Goal: Information Seeking & Learning: Learn about a topic

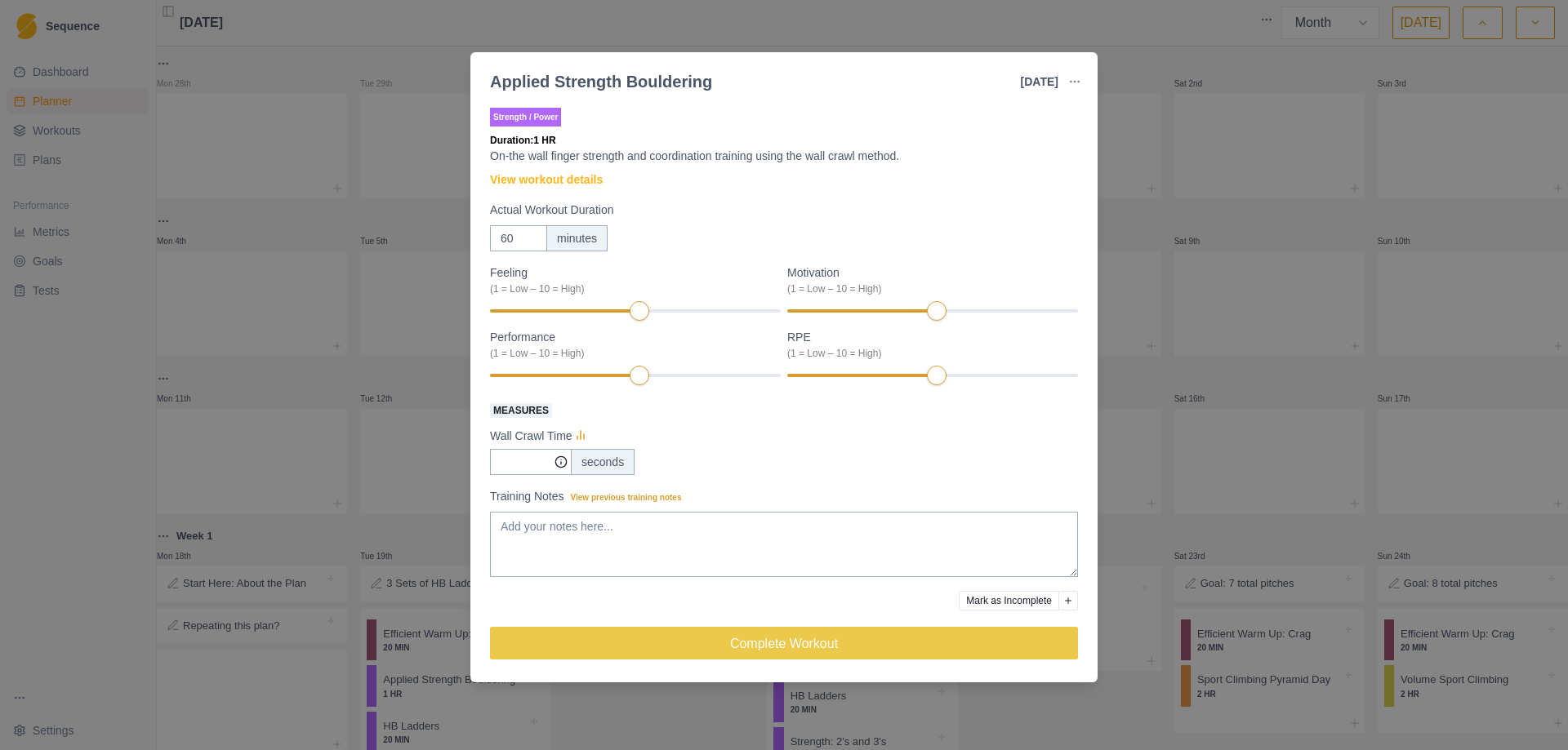
select select "month"
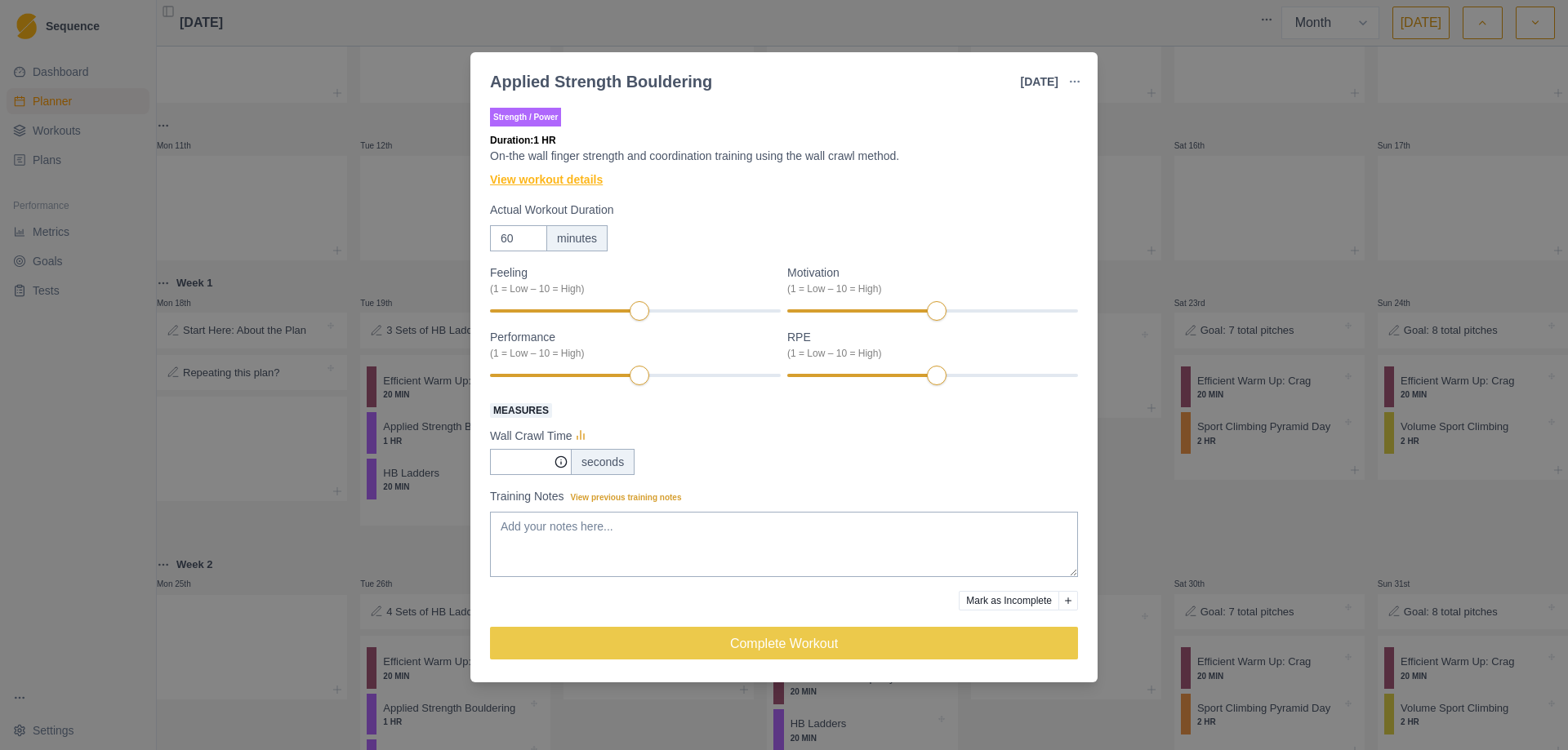
click at [577, 178] on link "View workout details" at bounding box center [546, 180] width 113 height 17
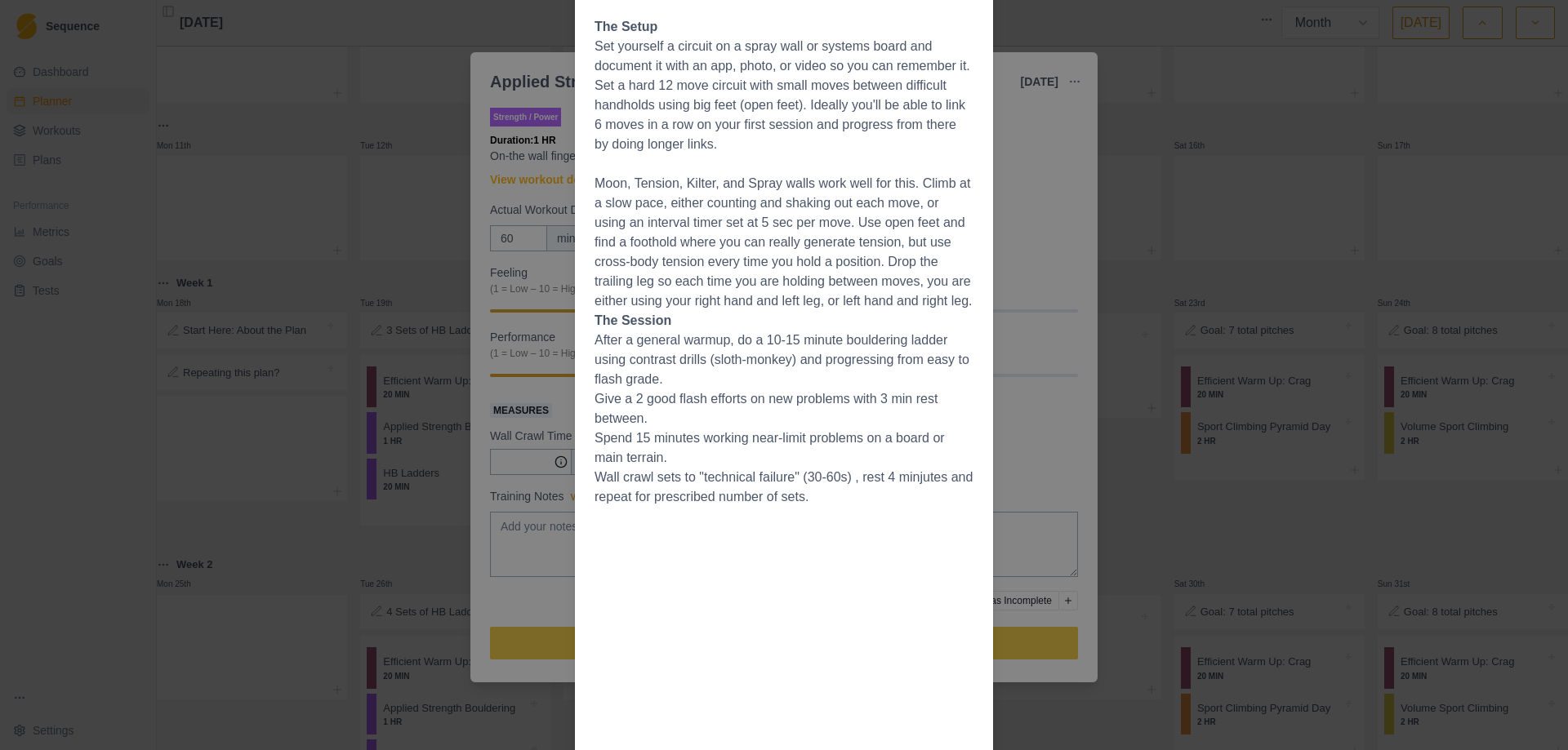
scroll to position [234, 0]
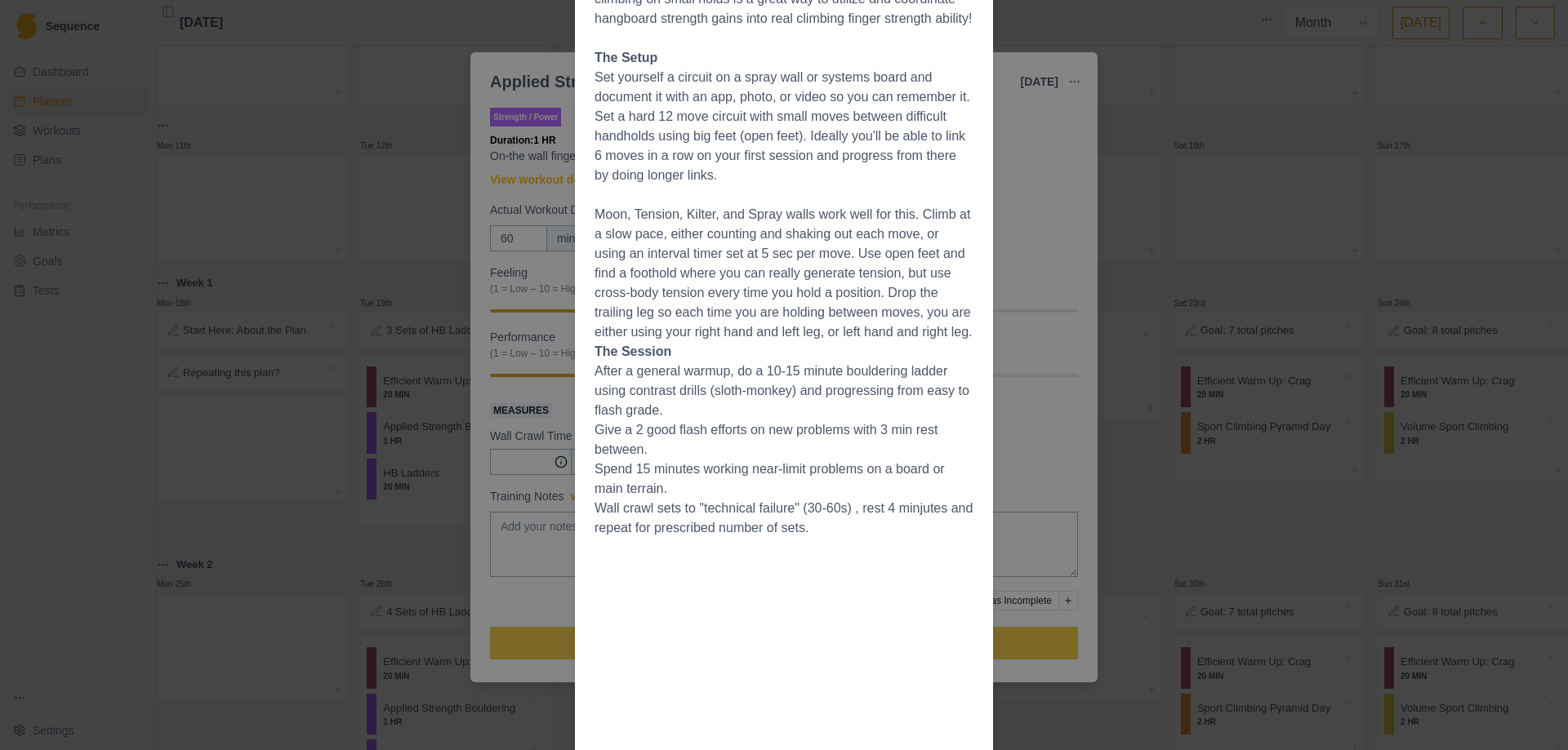
click at [1051, 212] on div "Workout Details Overview Finger strength can be gained in a variety of ways, an…" at bounding box center [784, 375] width 1568 height 750
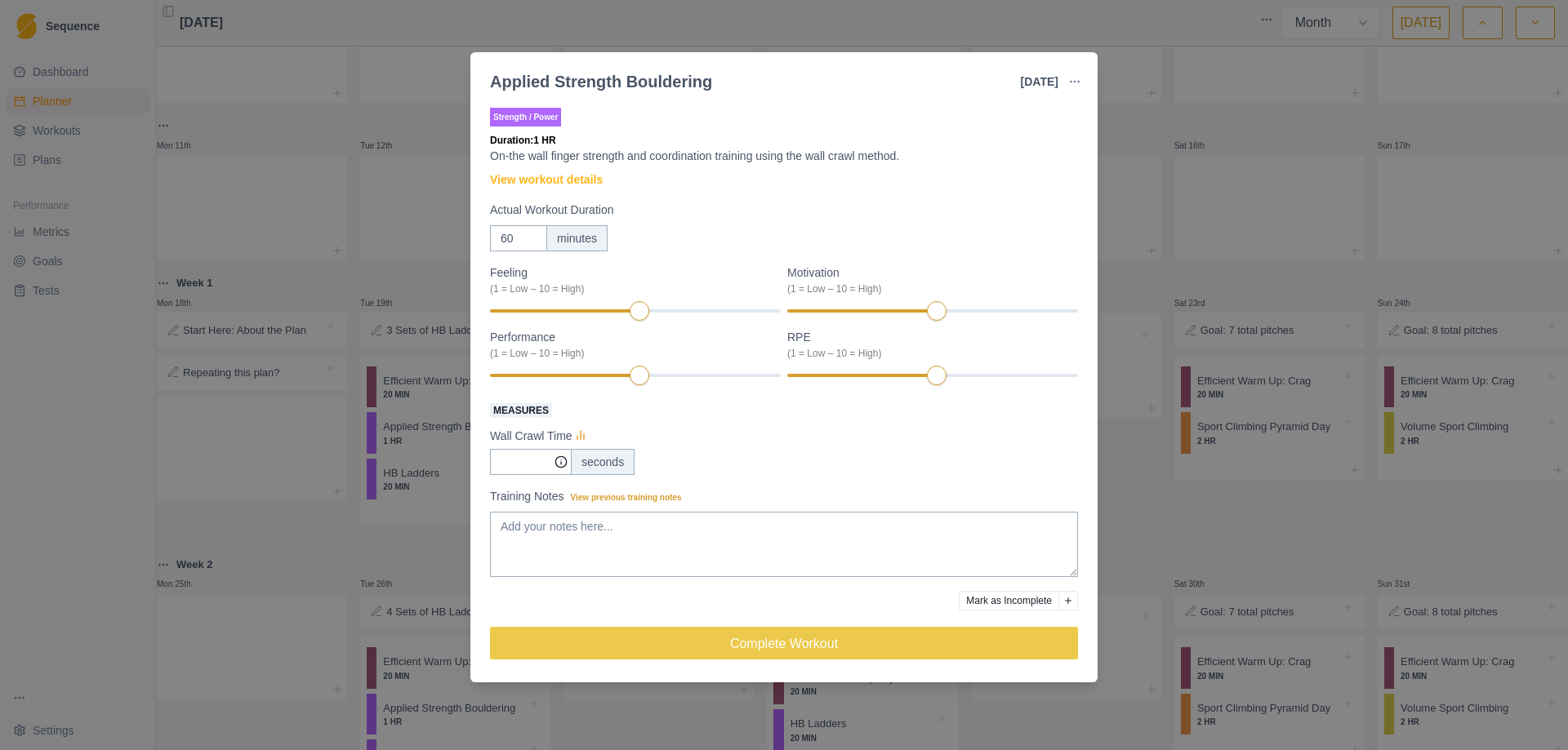
click at [44, 573] on div "Applied Strength Bouldering [DATE] Link To Goal View Workout Metrics Edit Origi…" at bounding box center [784, 375] width 1568 height 750
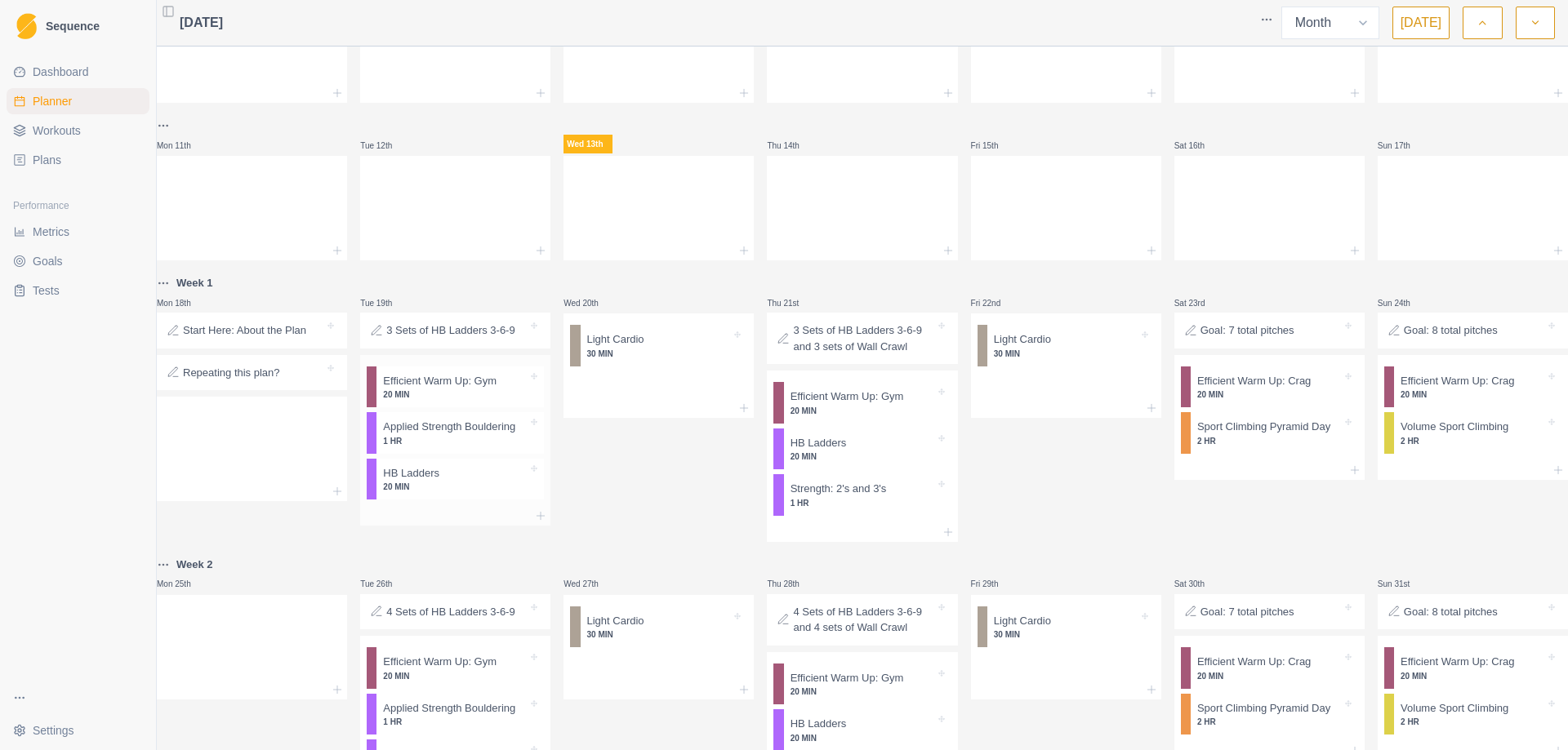
click at [448, 493] on p "20 MIN" at bounding box center [454, 487] width 144 height 12
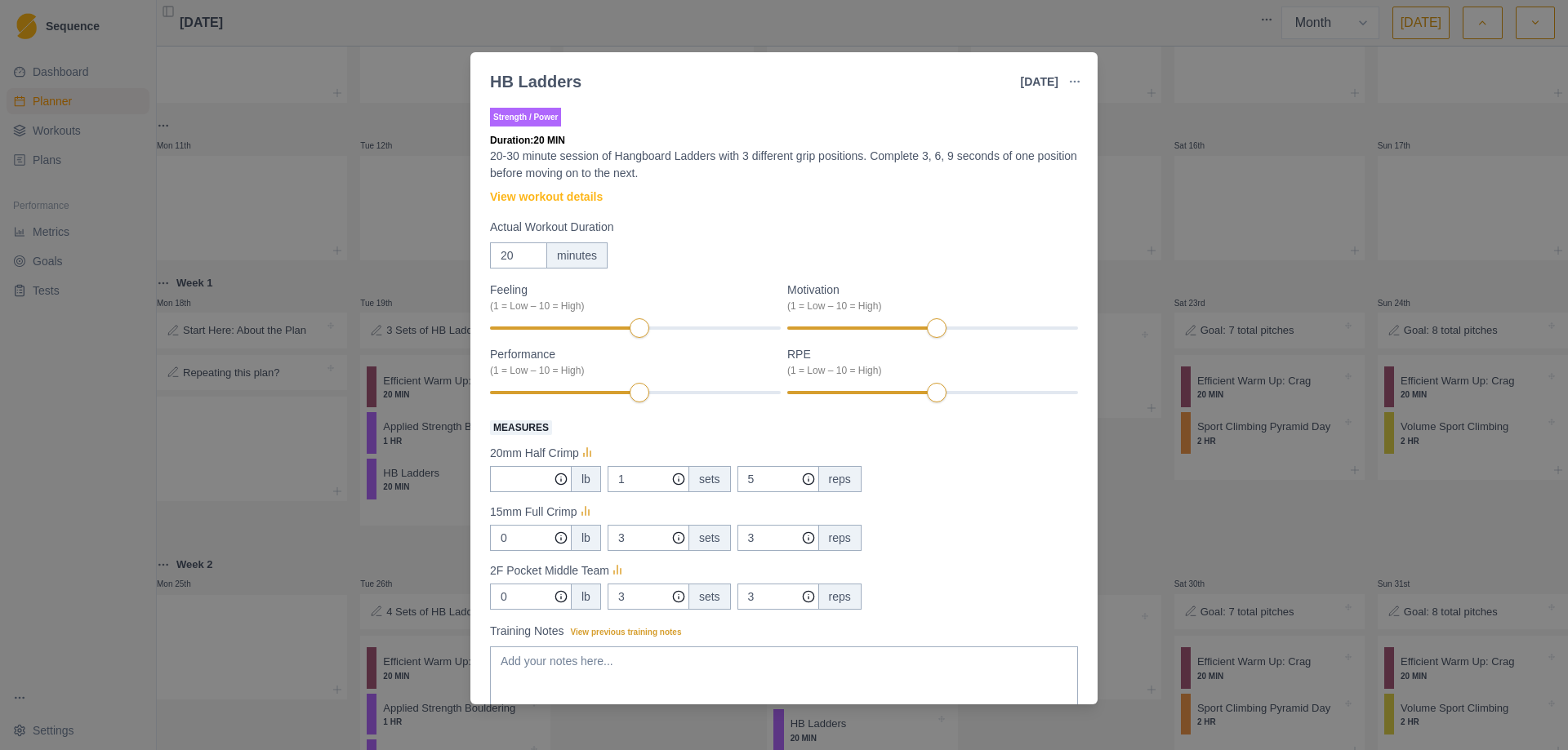
click at [1457, 130] on div "HB Ladders [DATE] Link To Goal View Workout Metrics Edit Original Workout Resch…" at bounding box center [784, 375] width 1568 height 750
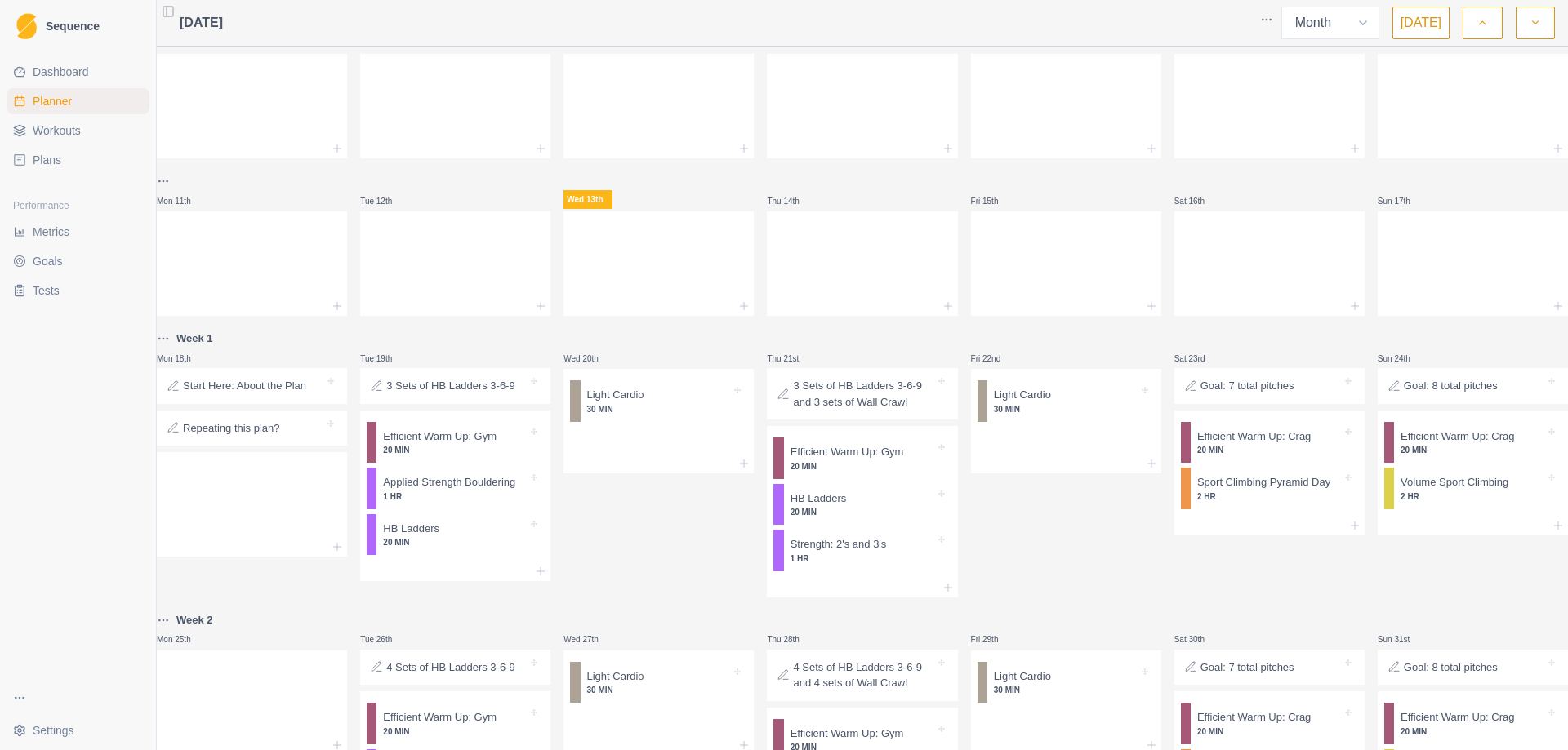
scroll to position [384, 0]
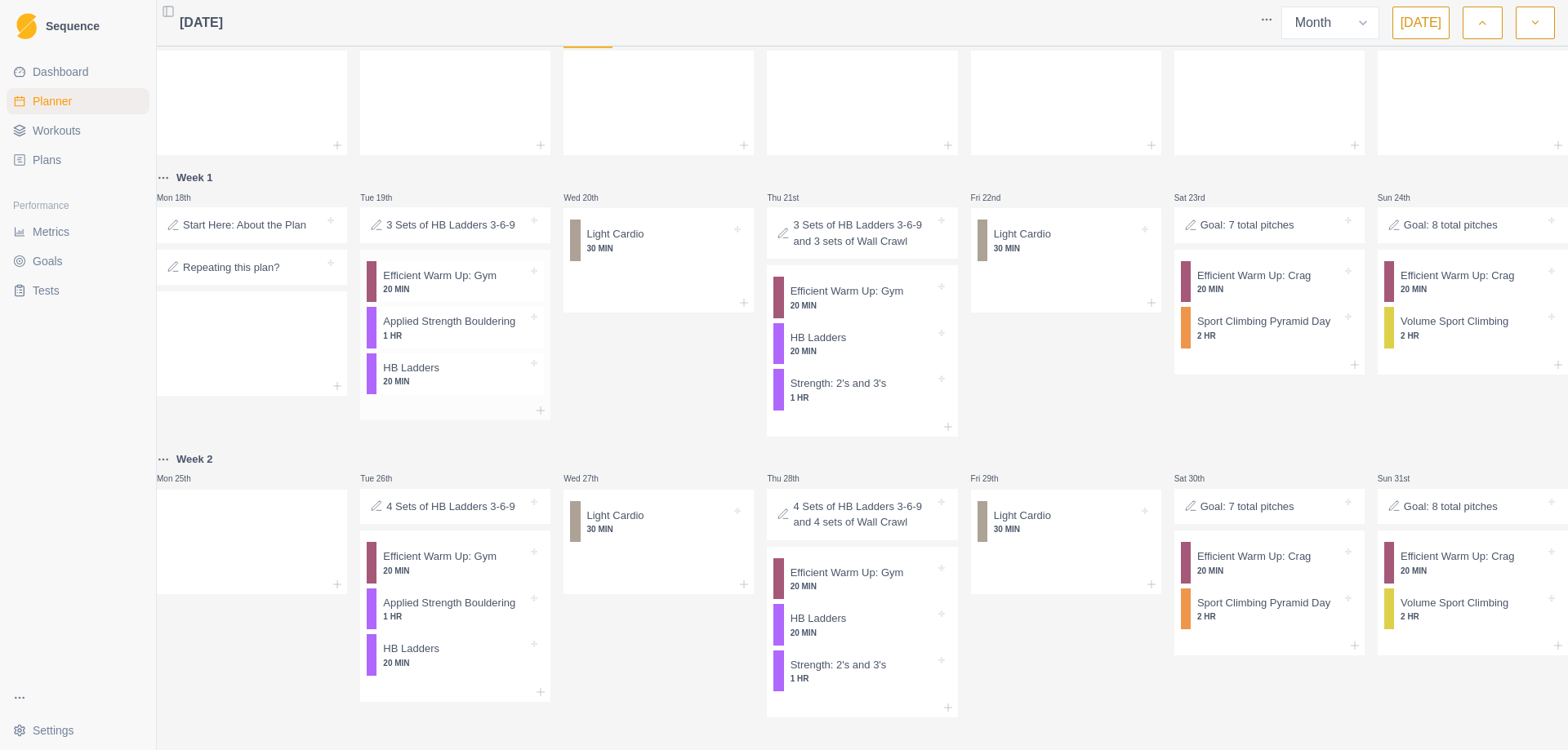
click at [444, 283] on p "20 MIN" at bounding box center [454, 289] width 144 height 12
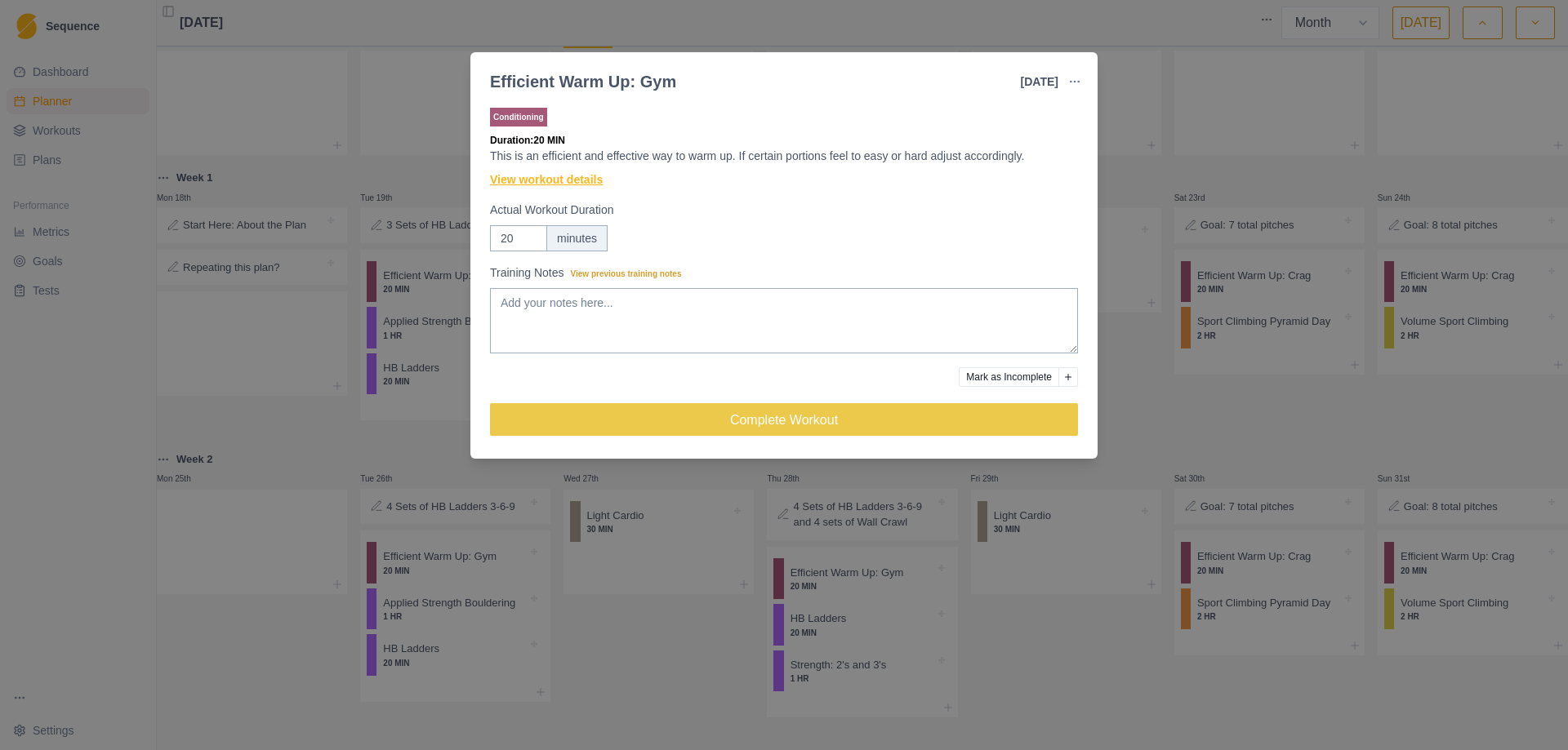
click at [583, 188] on link "View workout details" at bounding box center [546, 180] width 113 height 17
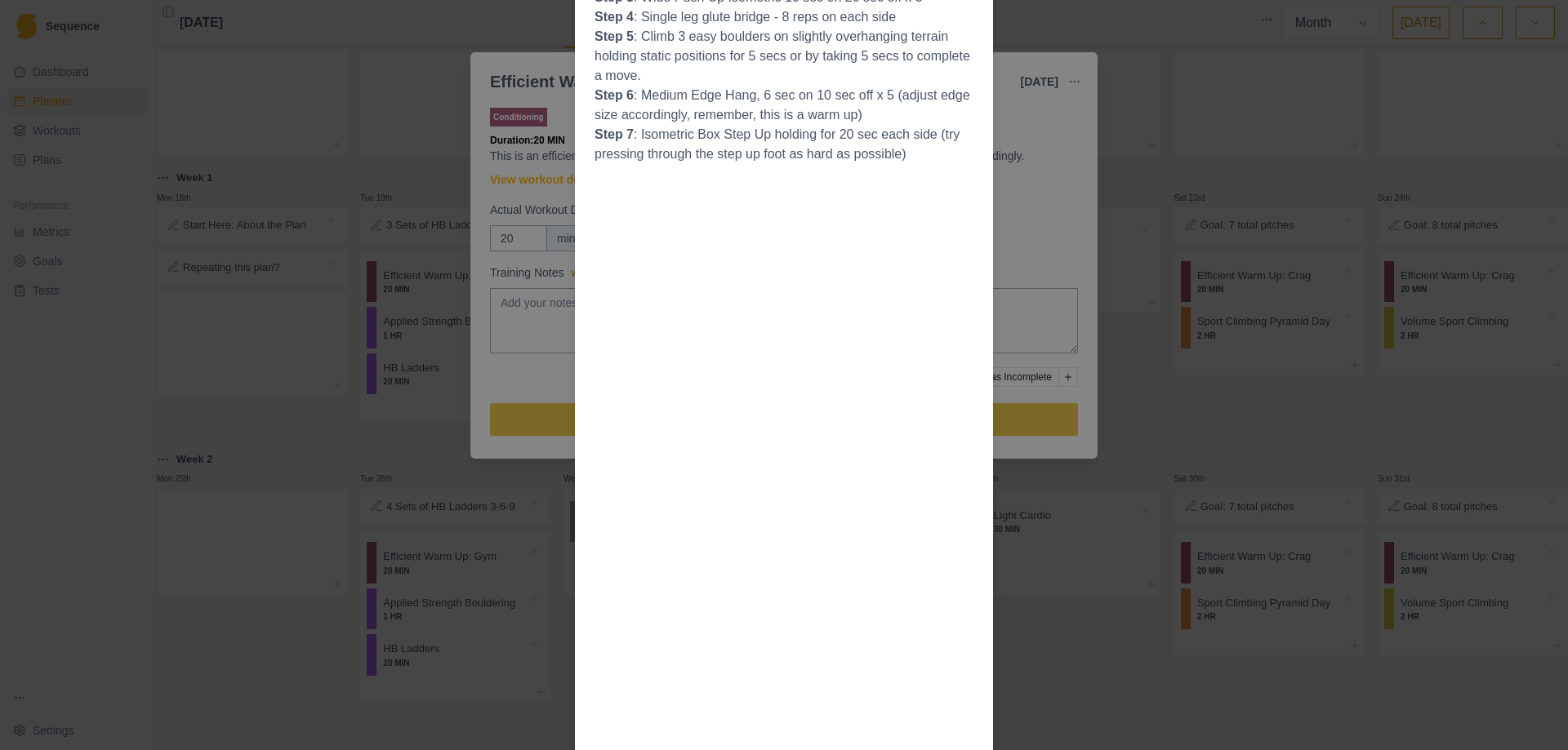
scroll to position [0, 0]
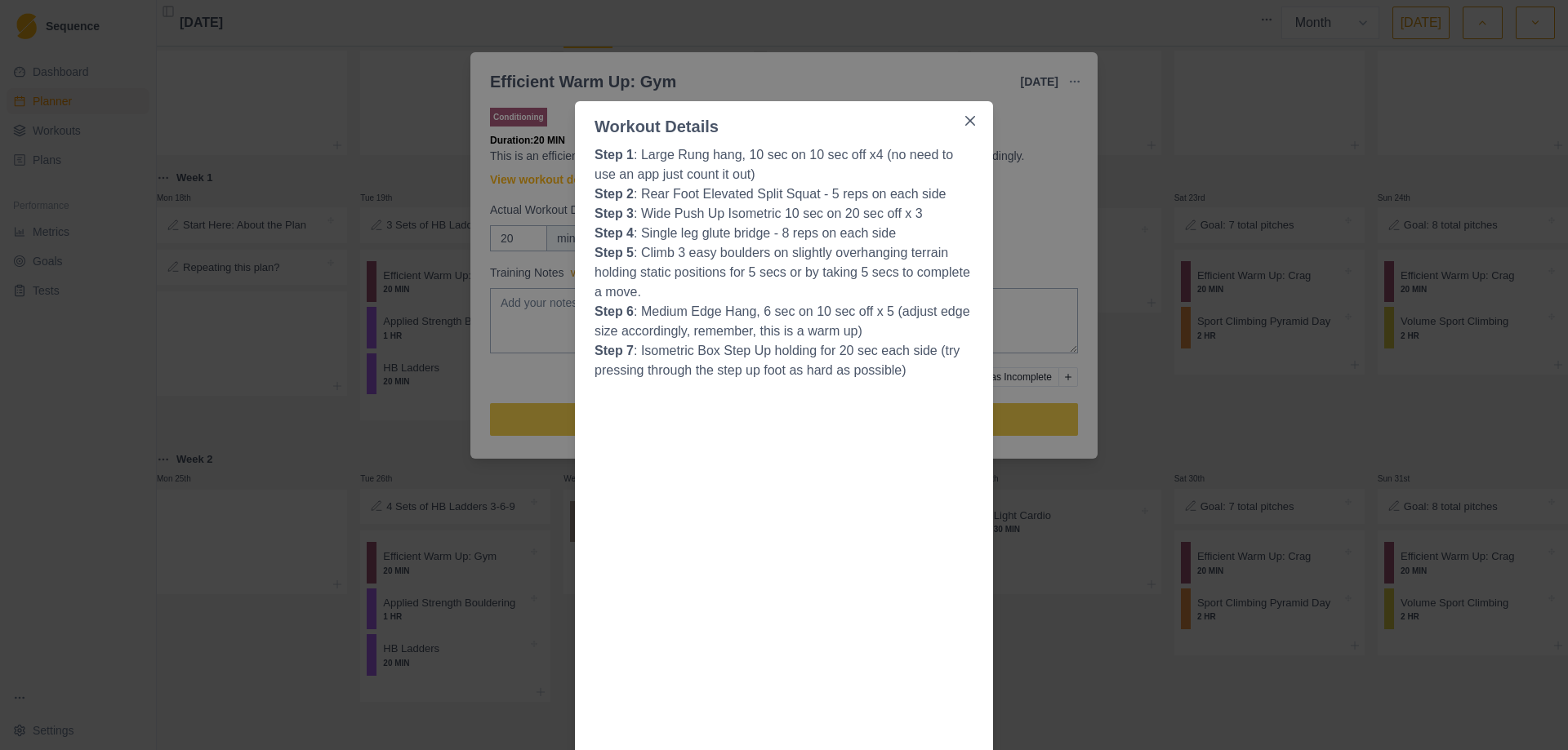
click at [1053, 256] on div "Workout Details Step 1 : Large Rung hang, 10 sec on 10 sec off x4 (no need to u…" at bounding box center [784, 375] width 1568 height 750
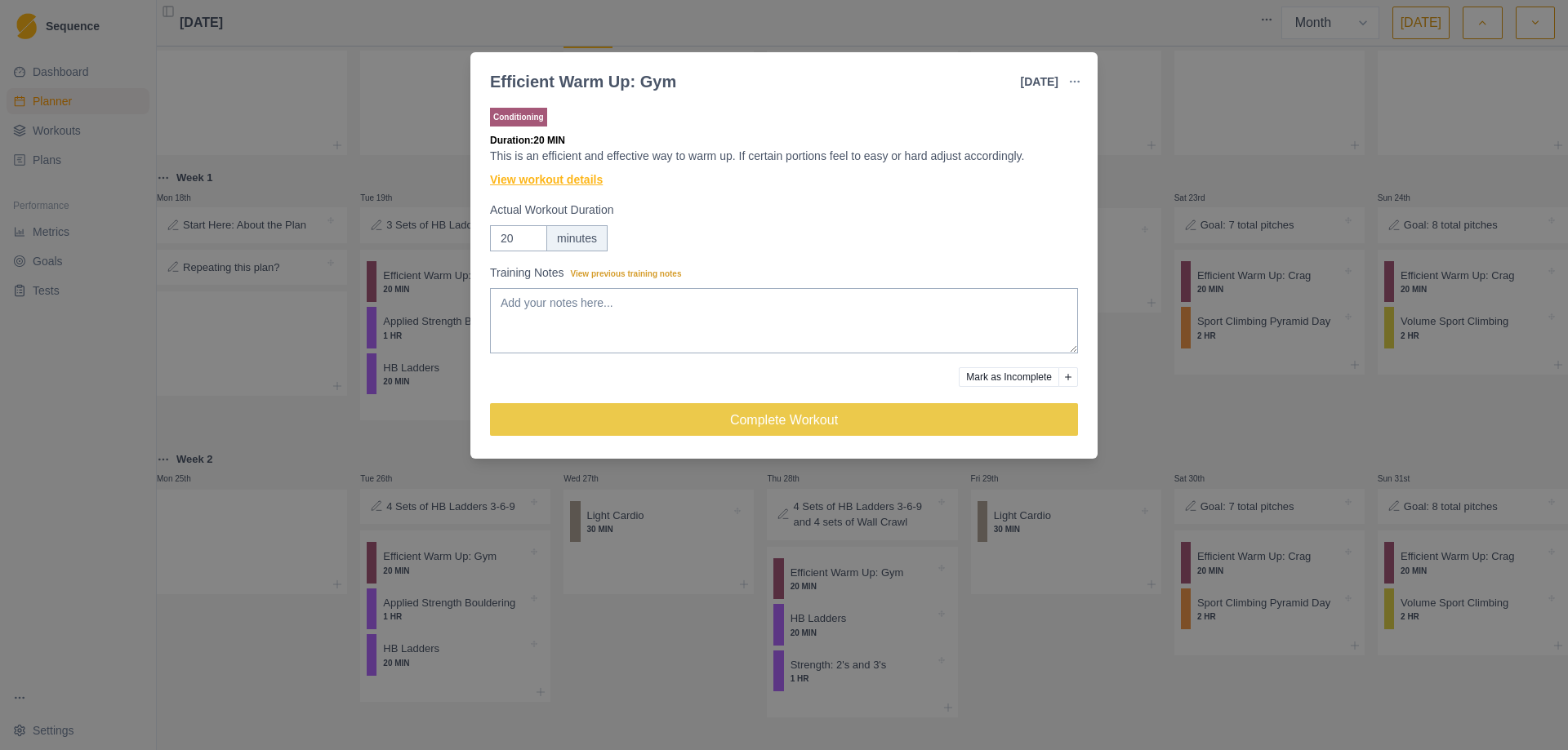
click at [542, 182] on link "View workout details" at bounding box center [546, 180] width 113 height 17
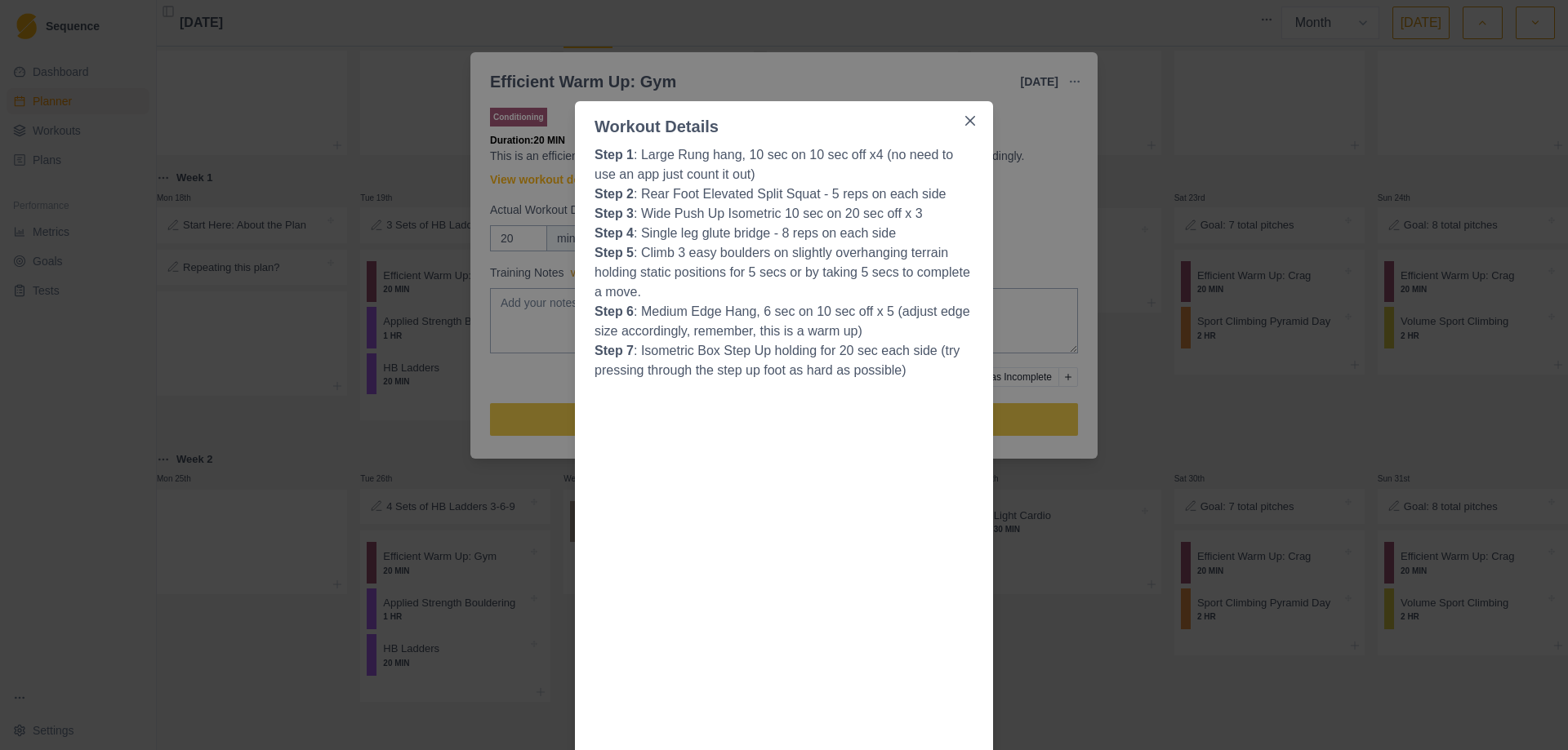
click at [1022, 205] on div "Workout Details Step 1 : Large Rung hang, 10 sec on 10 sec off x4 (no need to u…" at bounding box center [784, 375] width 1568 height 750
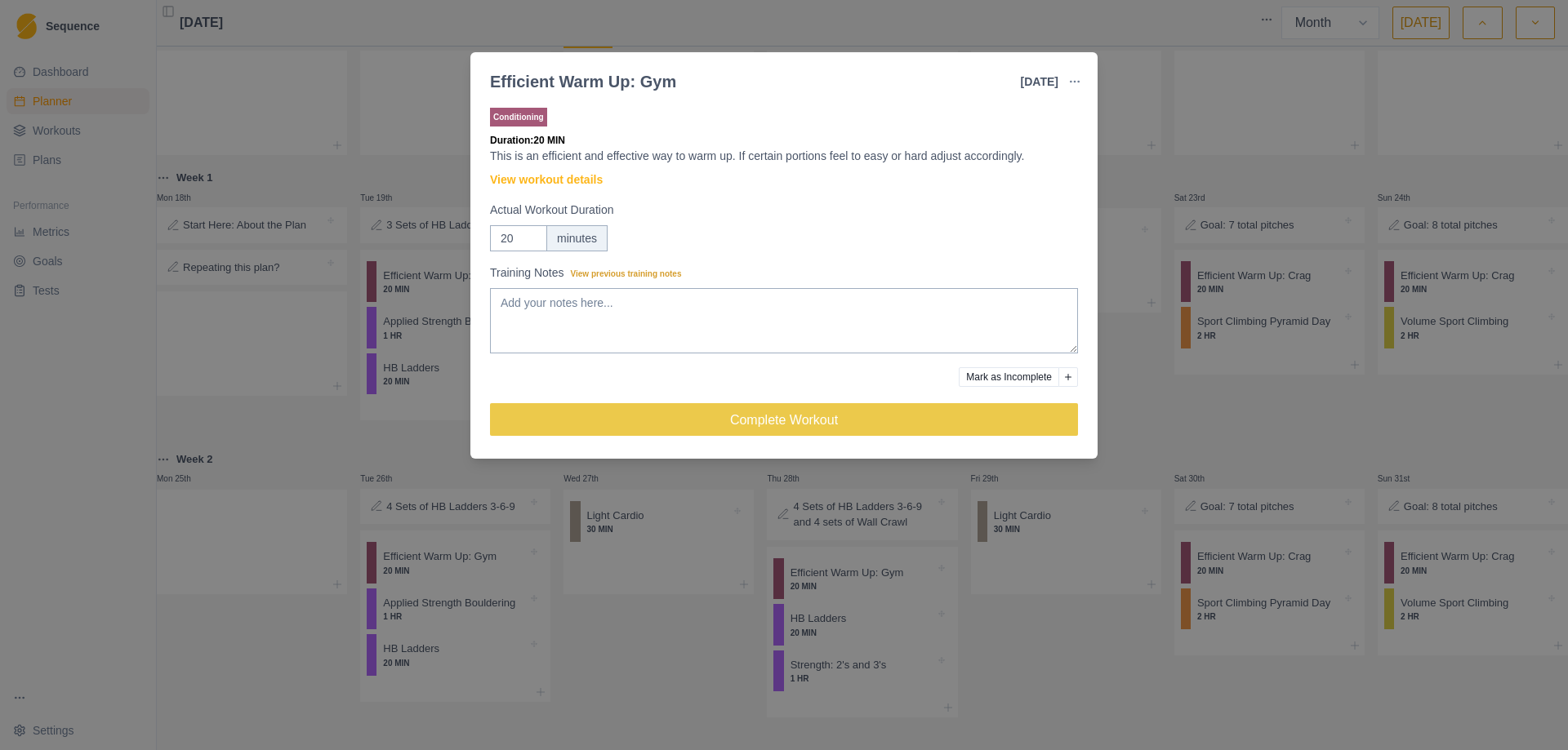
click at [1285, 157] on div "Efficient Warm Up: Gym [DATE] Link To Goal View Workout Metrics Edit Original W…" at bounding box center [784, 375] width 1568 height 750
